Goal: Find contact information: Find contact information

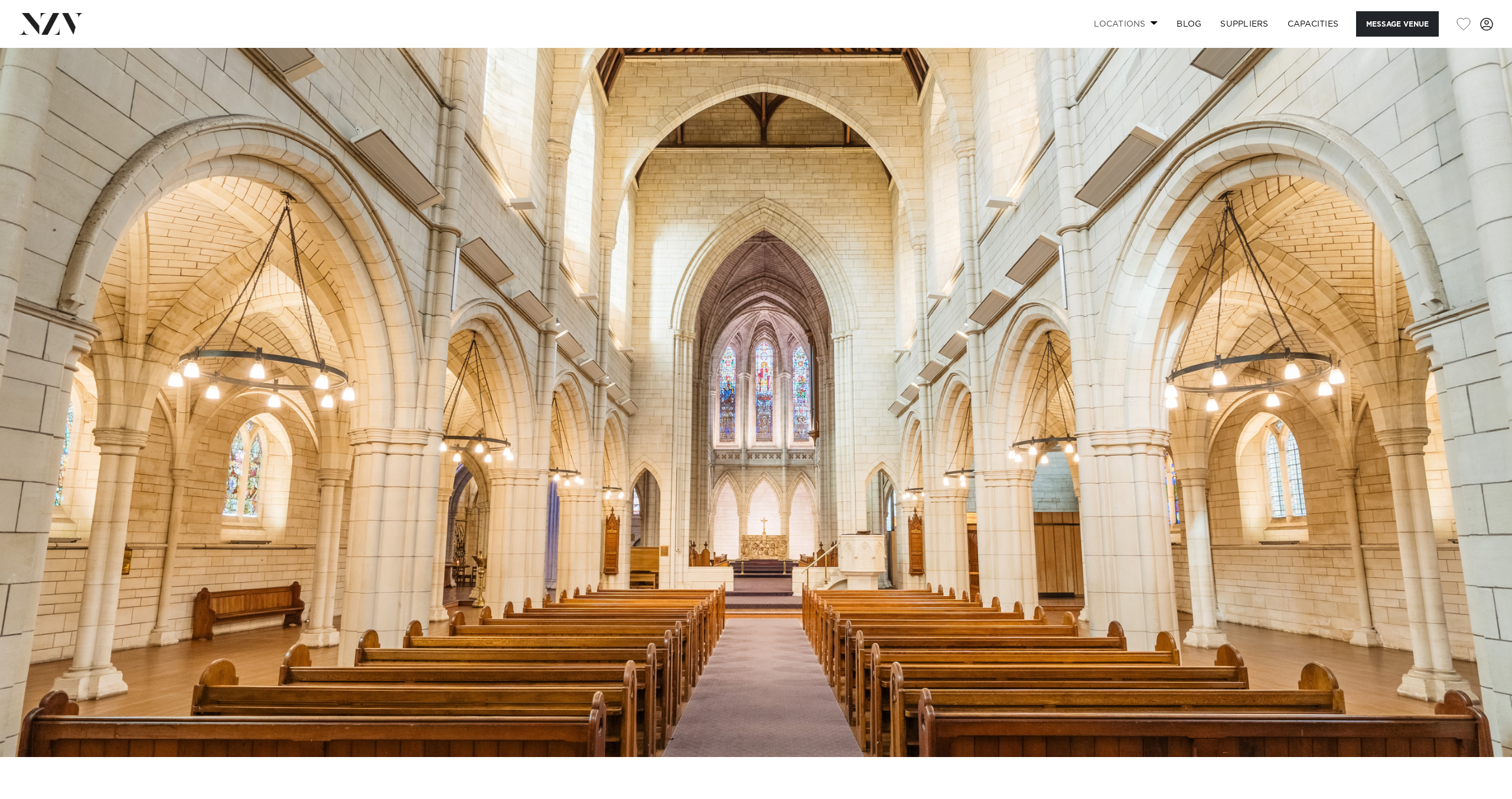
click at [1119, 26] on link "Locations" at bounding box center [1125, 24] width 83 height 25
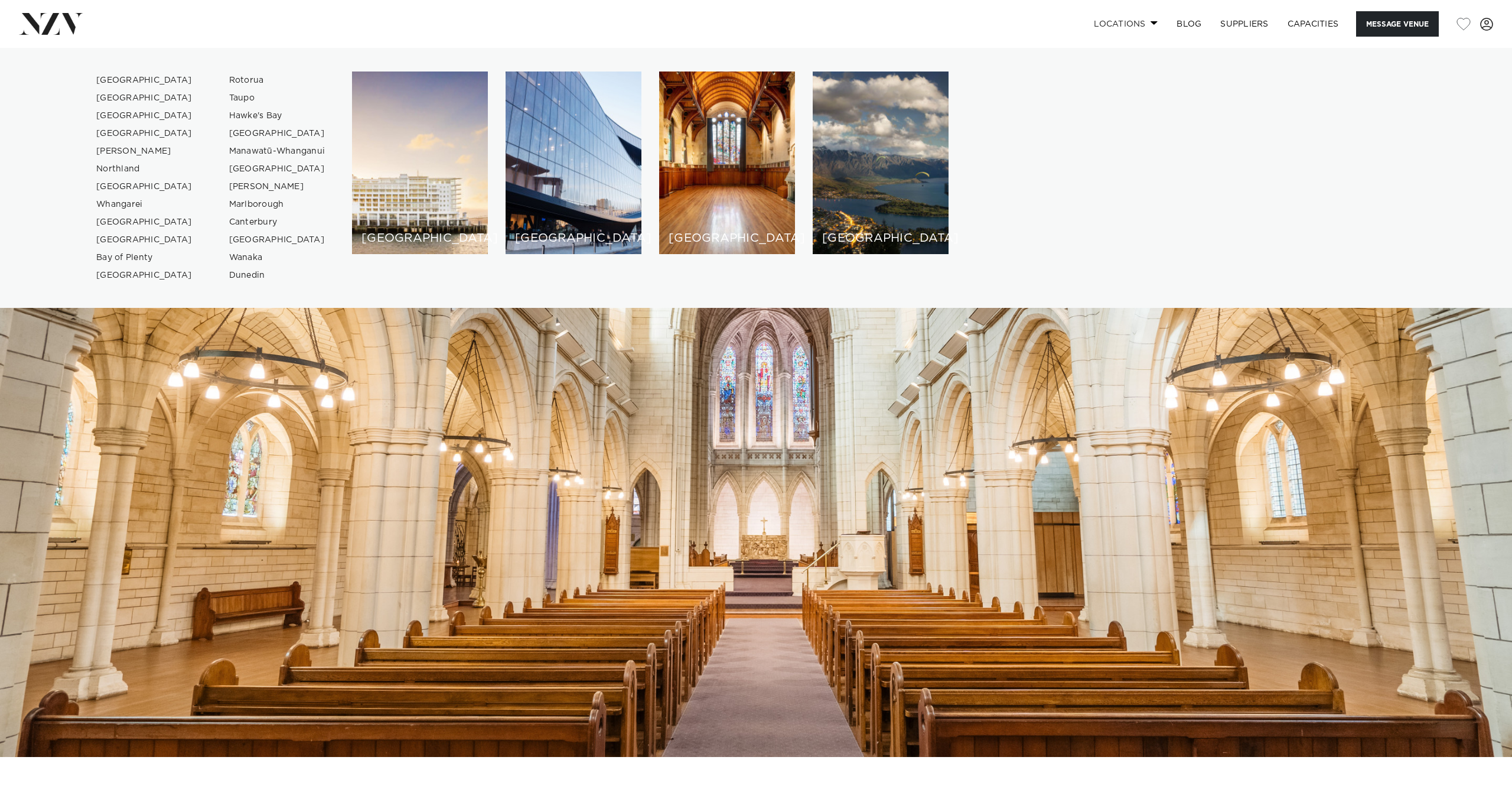
click at [1129, 22] on link "Locations" at bounding box center [1125, 24] width 83 height 25
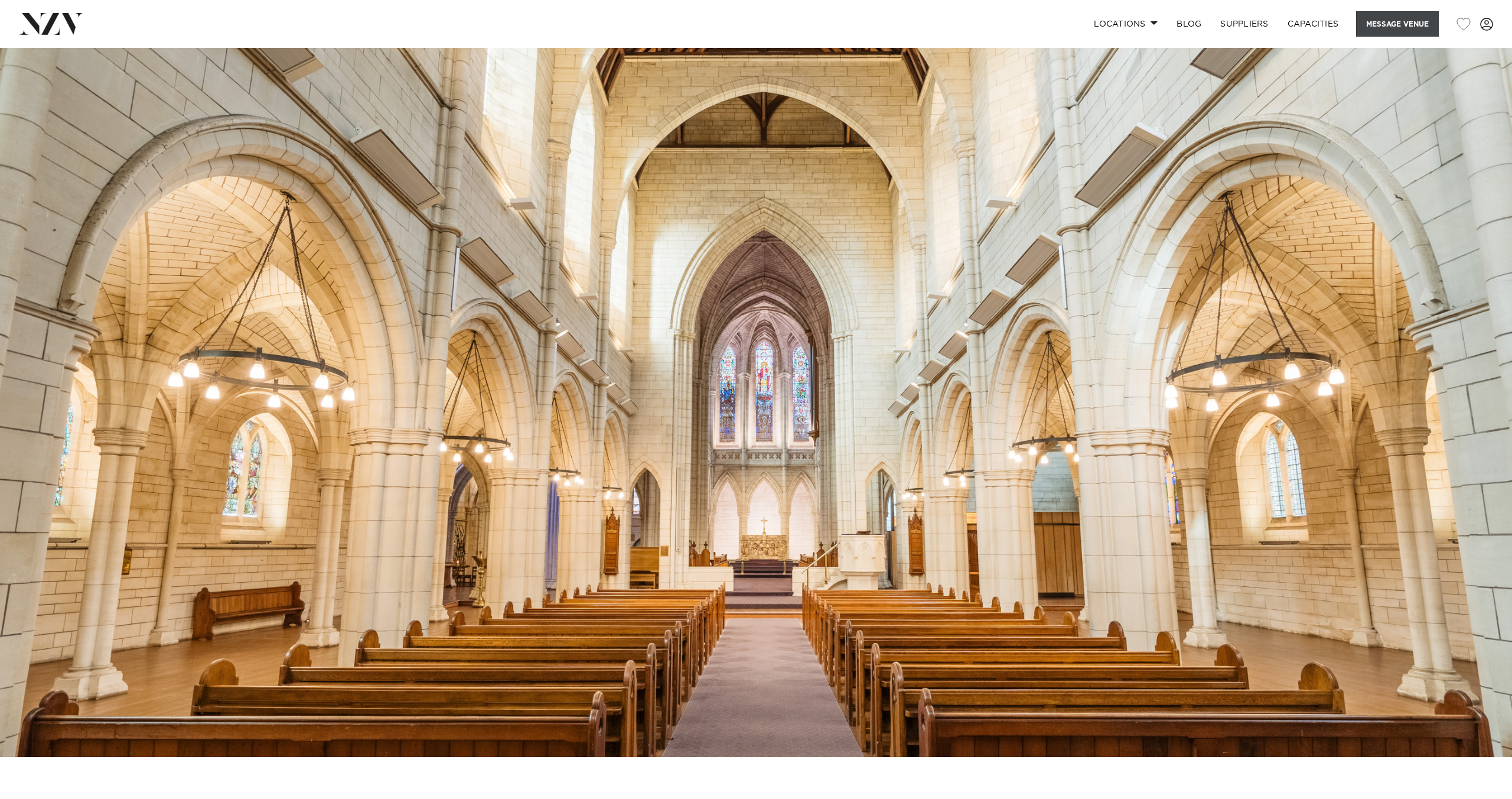
click at [1400, 27] on button "Message Venue" at bounding box center [1397, 24] width 83 height 25
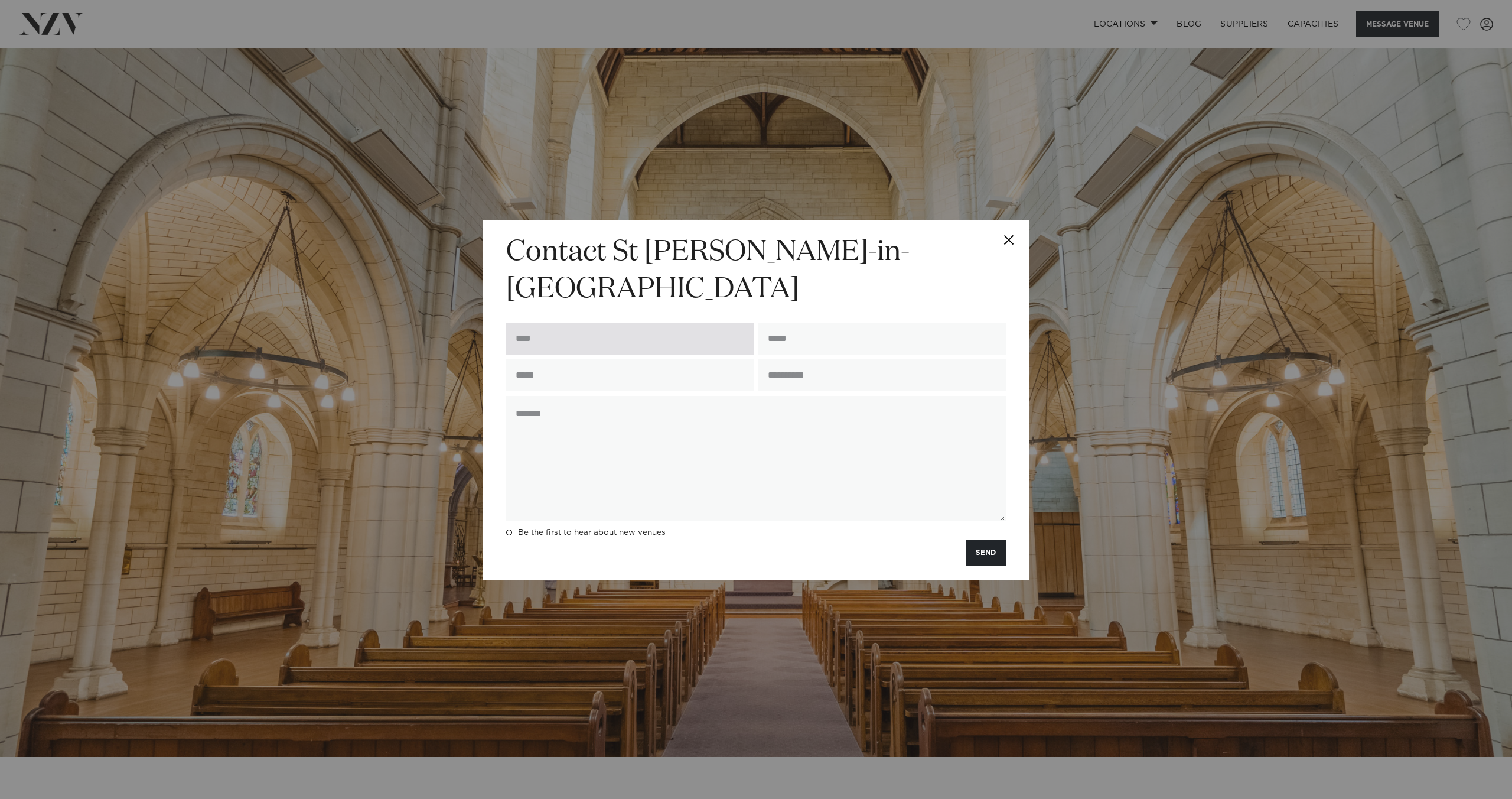
click at [596, 323] on input "text" at bounding box center [630, 339] width 247 height 32
type input "*****"
type input "**********"
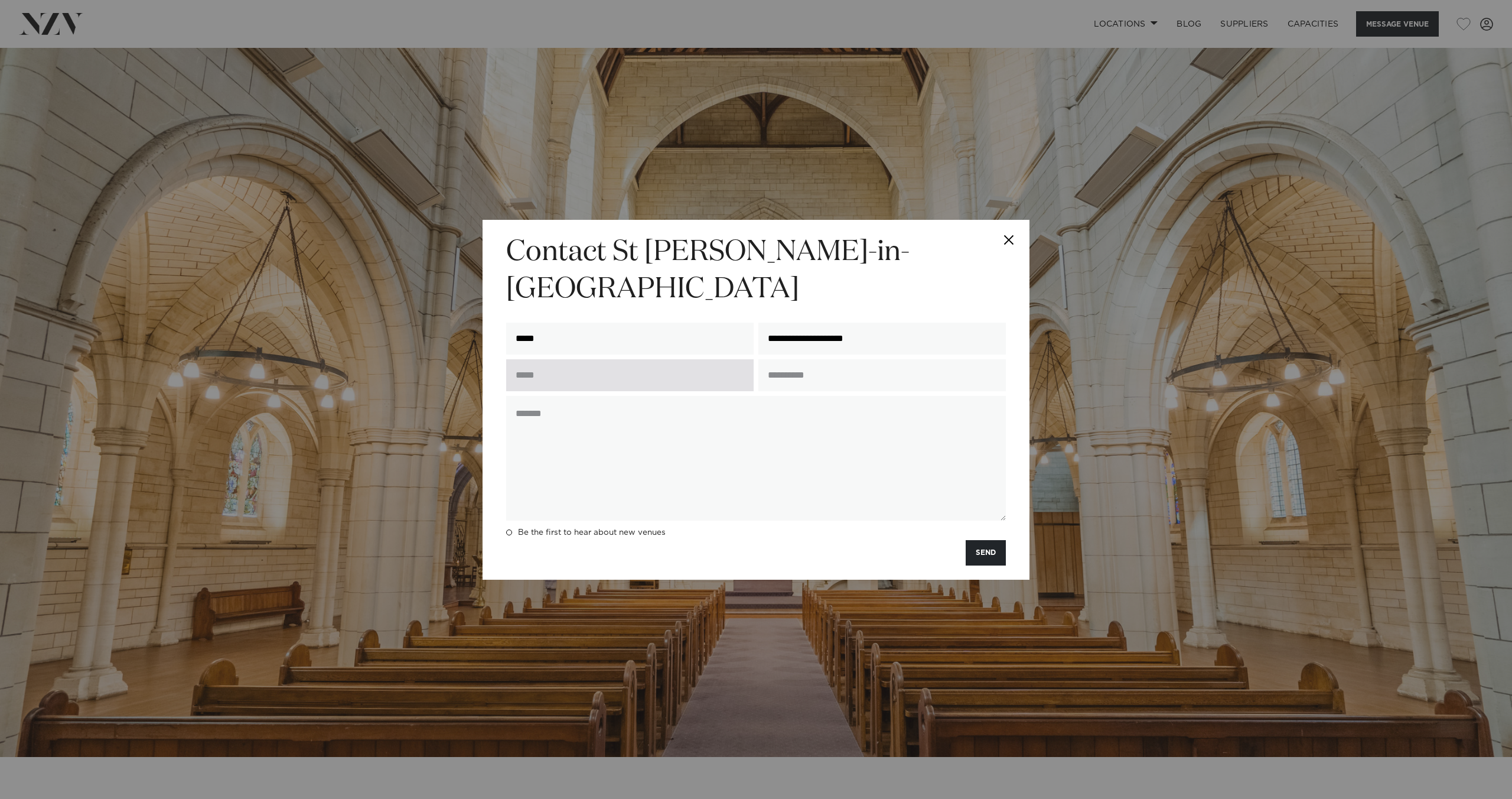
click at [633, 359] on input "text" at bounding box center [630, 375] width 247 height 32
click at [499, 402] on div "**********" at bounding box center [756, 400] width 547 height 360
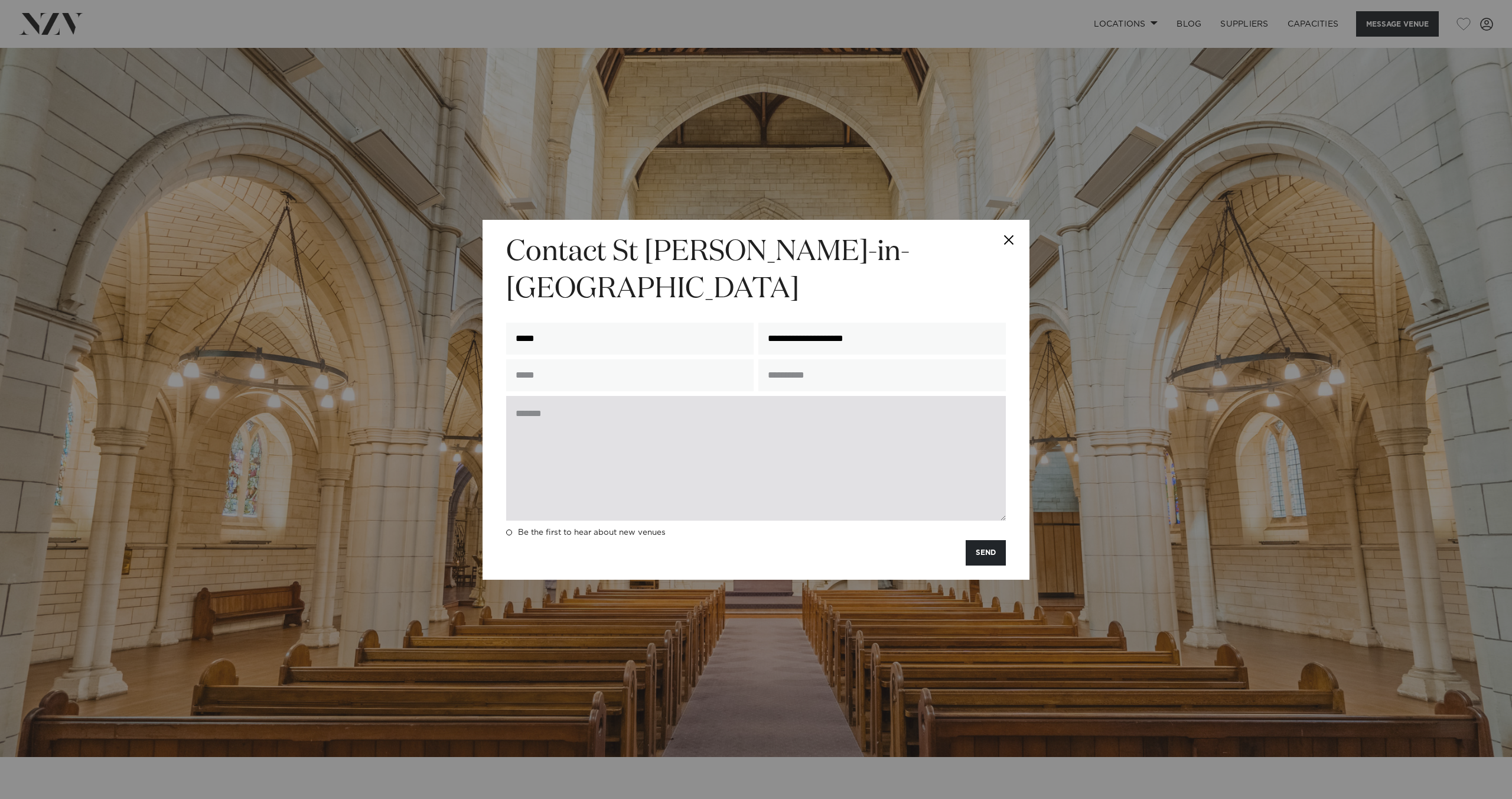
click at [543, 398] on textarea at bounding box center [756, 458] width 499 height 124
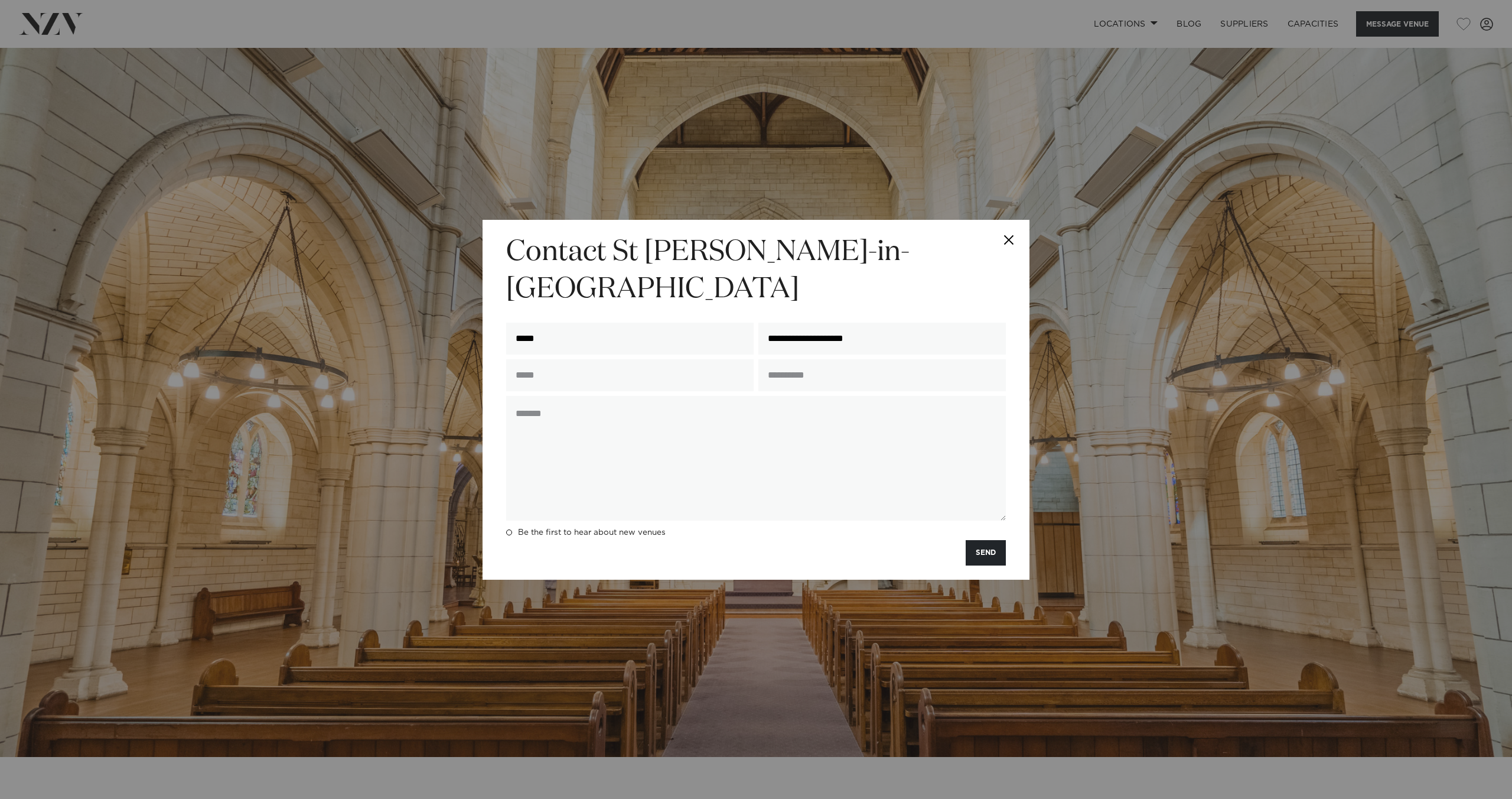
click at [1010, 253] on button "Close" at bounding box center [1008, 240] width 41 height 41
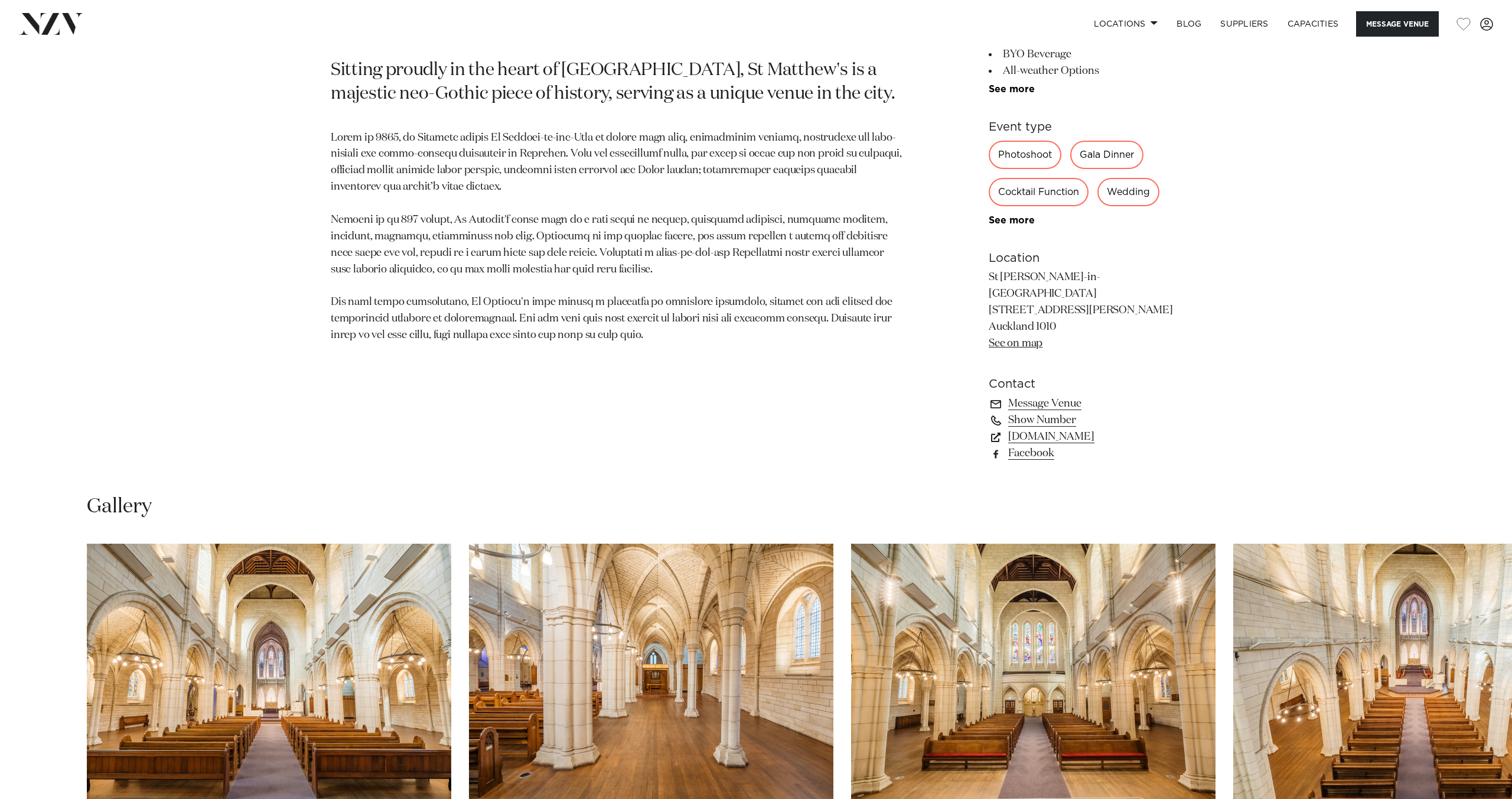
scroll to position [956, 0]
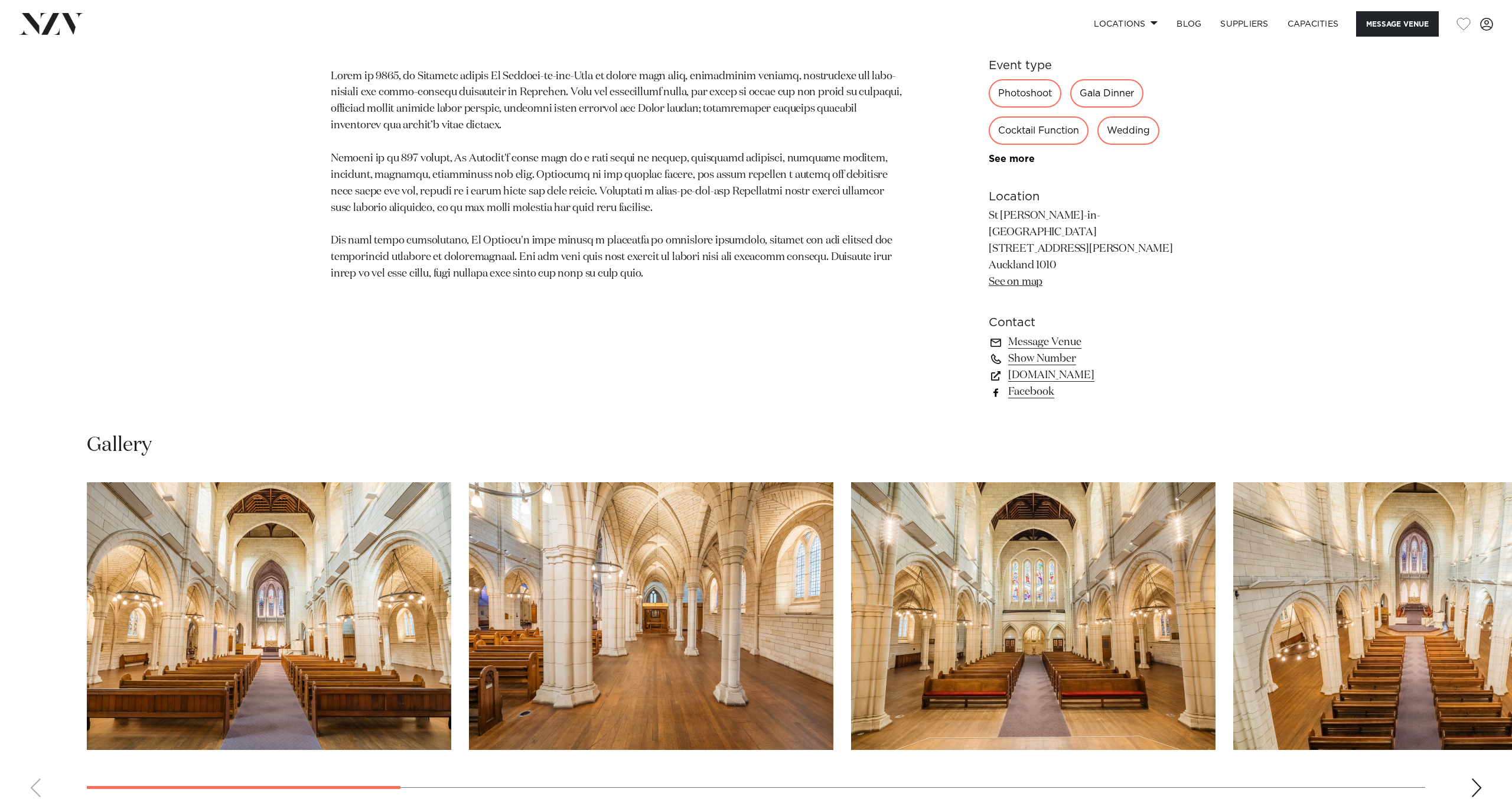
click at [1022, 383] on link "Facebook" at bounding box center [1085, 392] width 193 height 16
click at [1062, 351] on link "Show Number" at bounding box center [1085, 359] width 193 height 16
click at [1062, 351] on link "09 281 48 93" at bounding box center [1085, 359] width 193 height 16
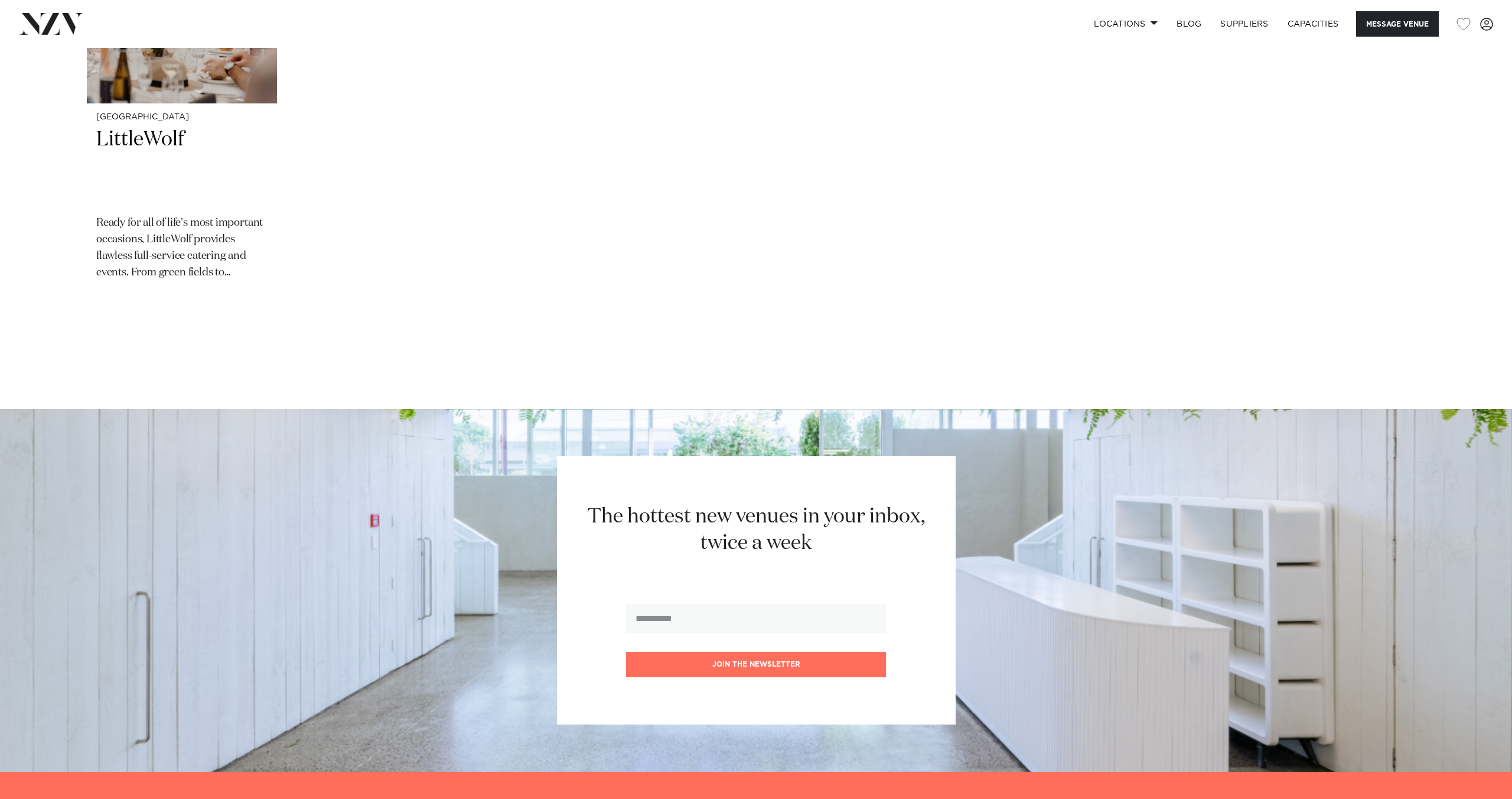
scroll to position [2386, 0]
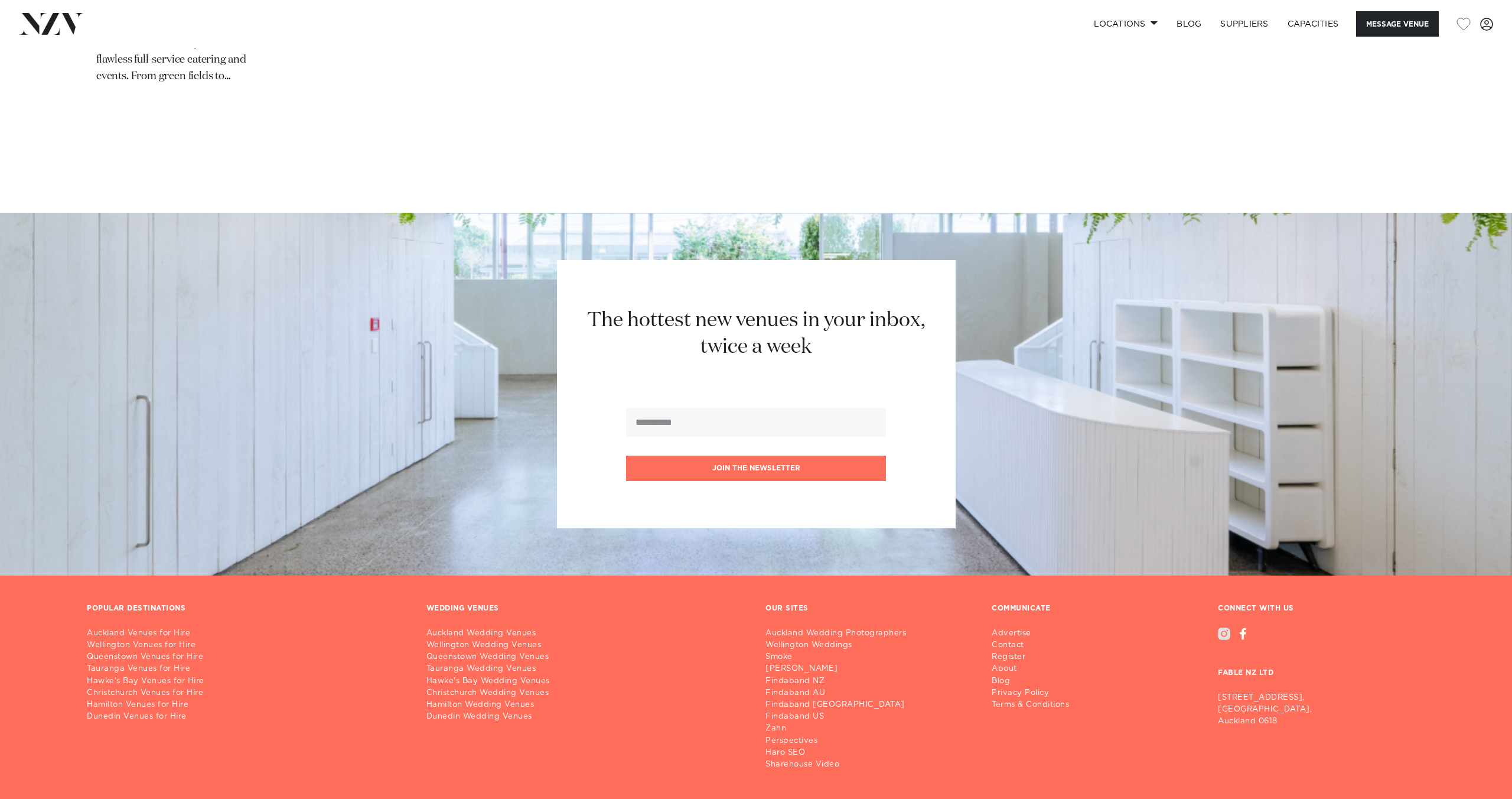
click at [1221, 627] on div at bounding box center [1224, 634] width 13 height 13
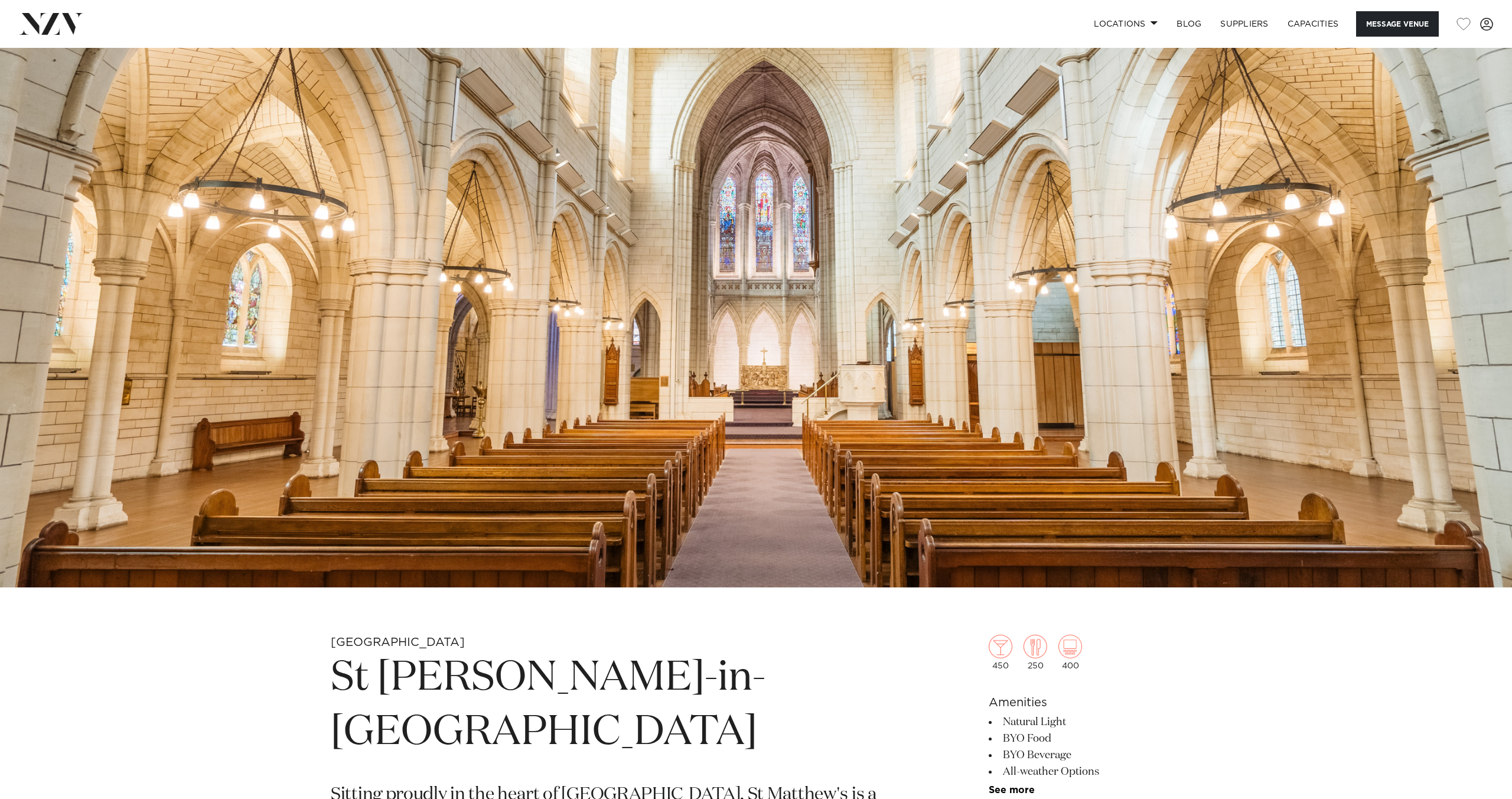
scroll to position [0, 0]
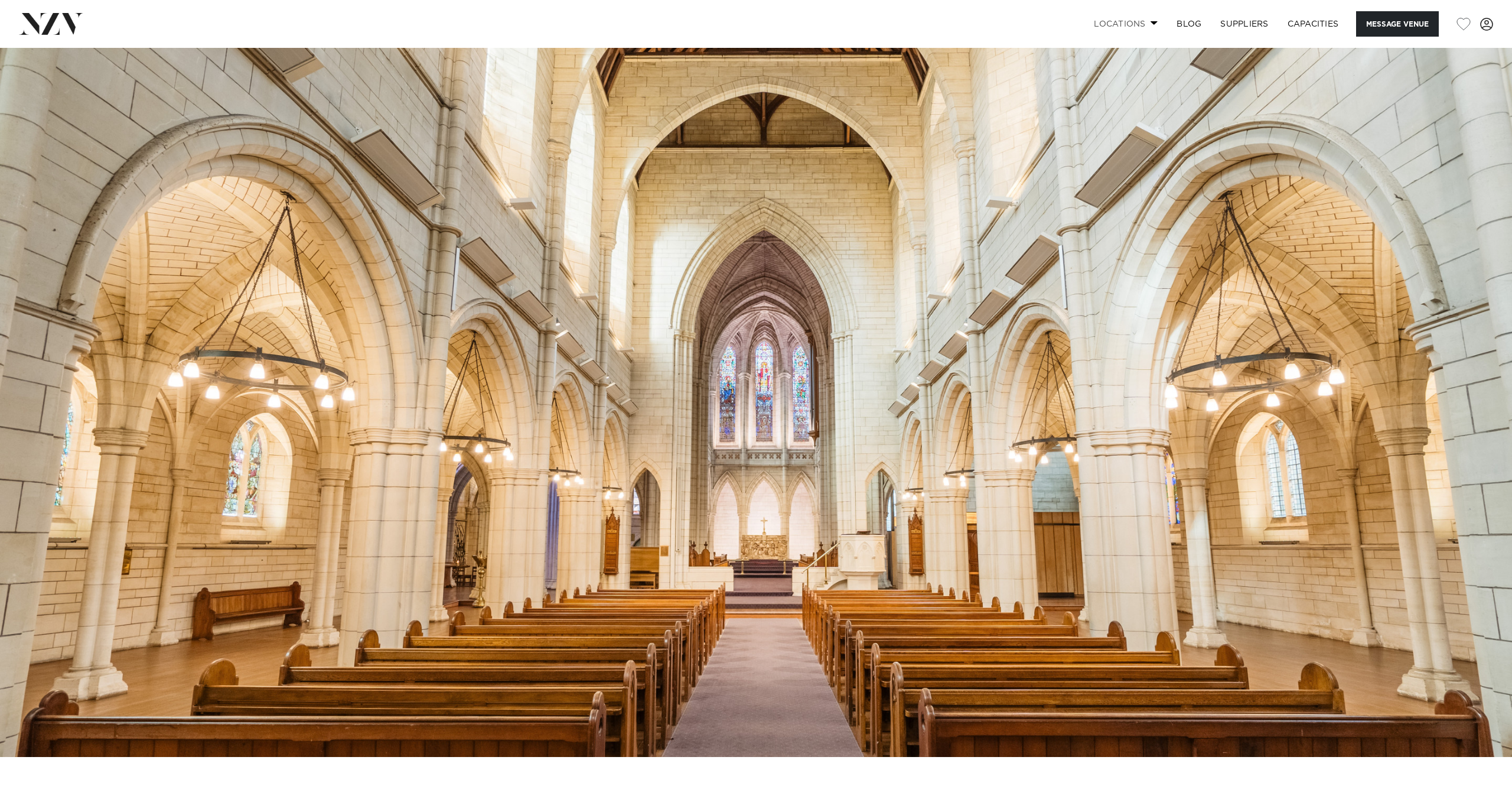
click at [1141, 26] on link "Locations" at bounding box center [1125, 24] width 83 height 25
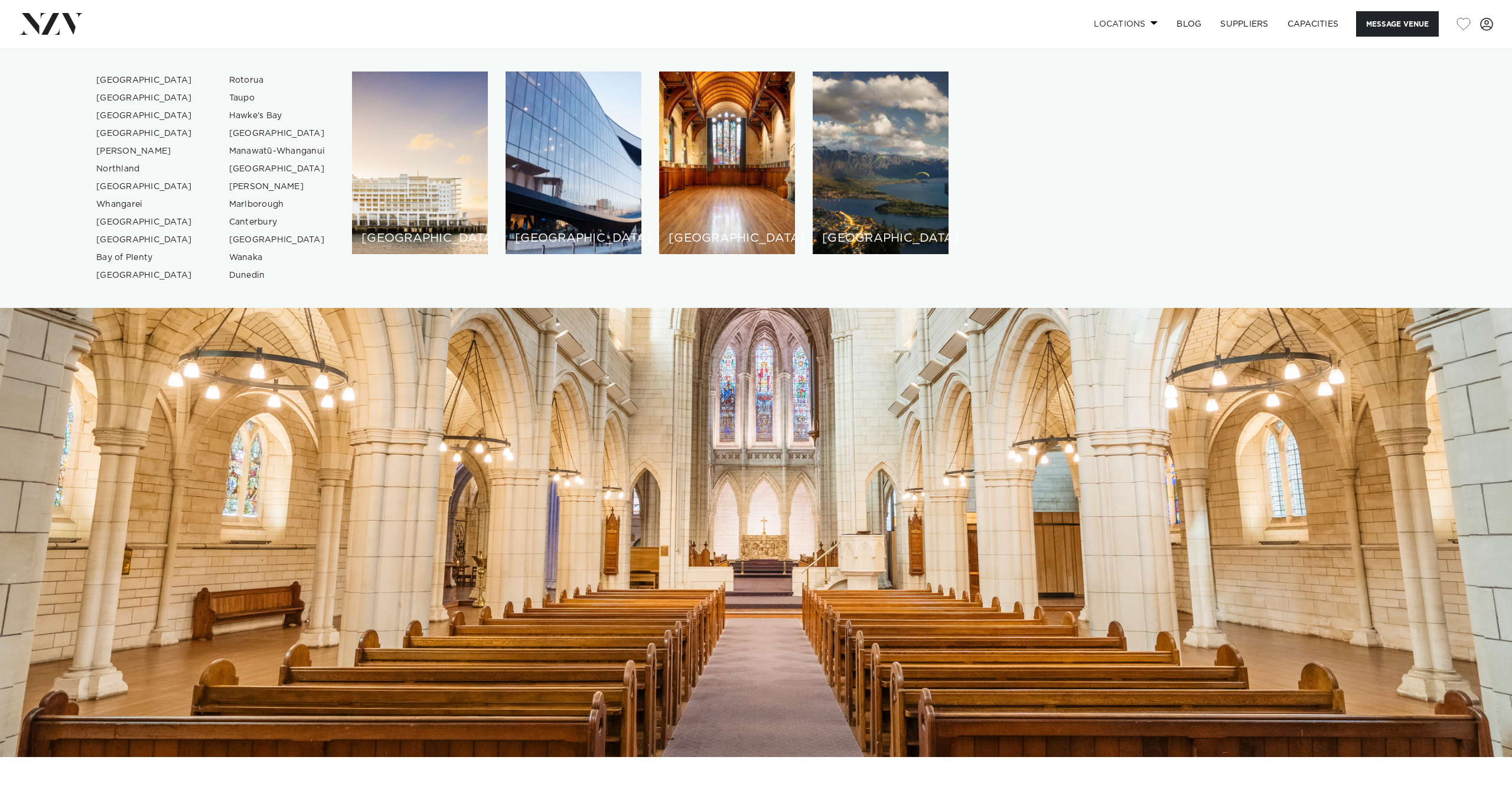
click at [1141, 26] on link "Locations" at bounding box center [1125, 24] width 83 height 25
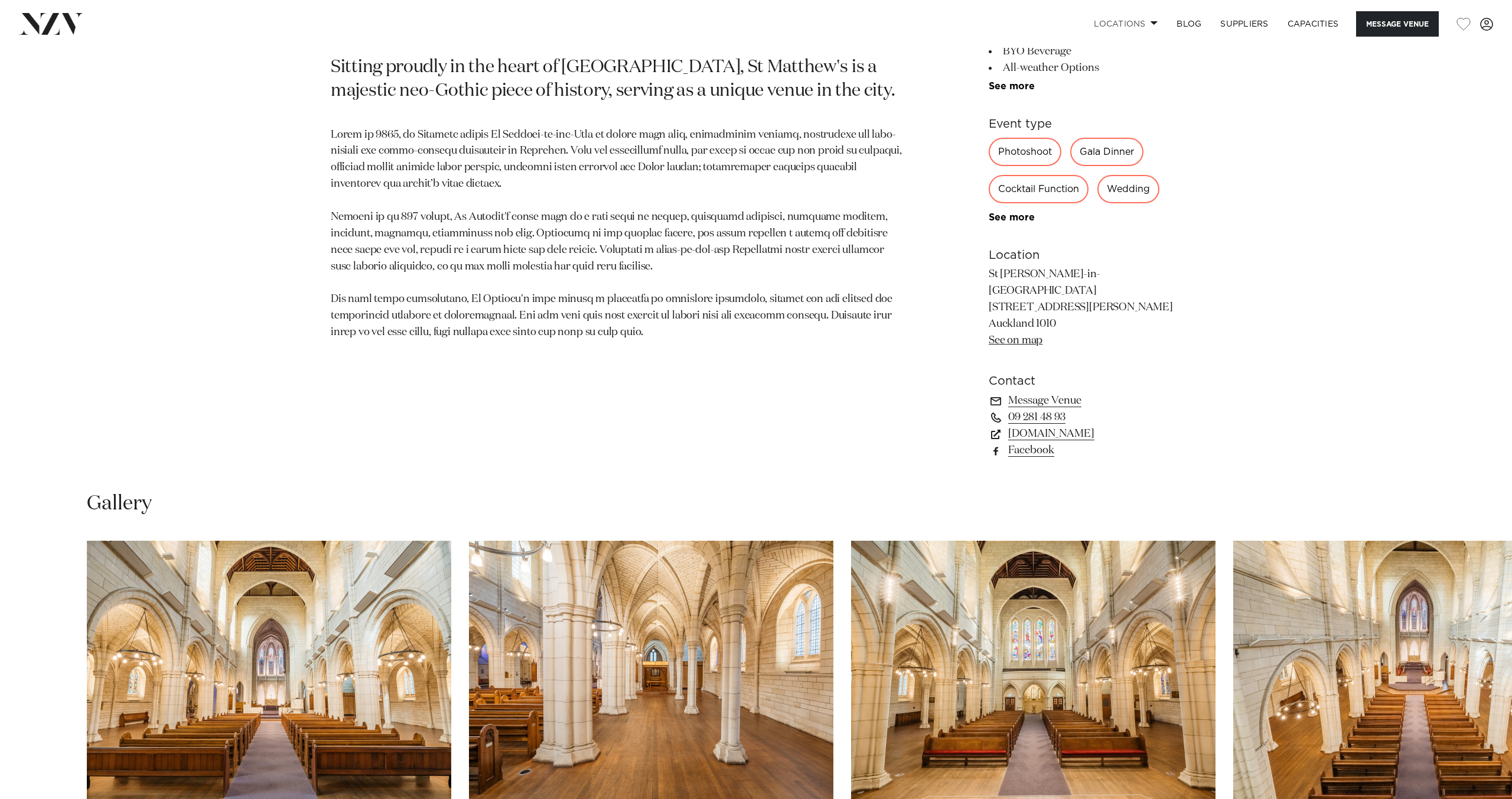
scroll to position [913, 0]
